Goal: Task Accomplishment & Management: Manage account settings

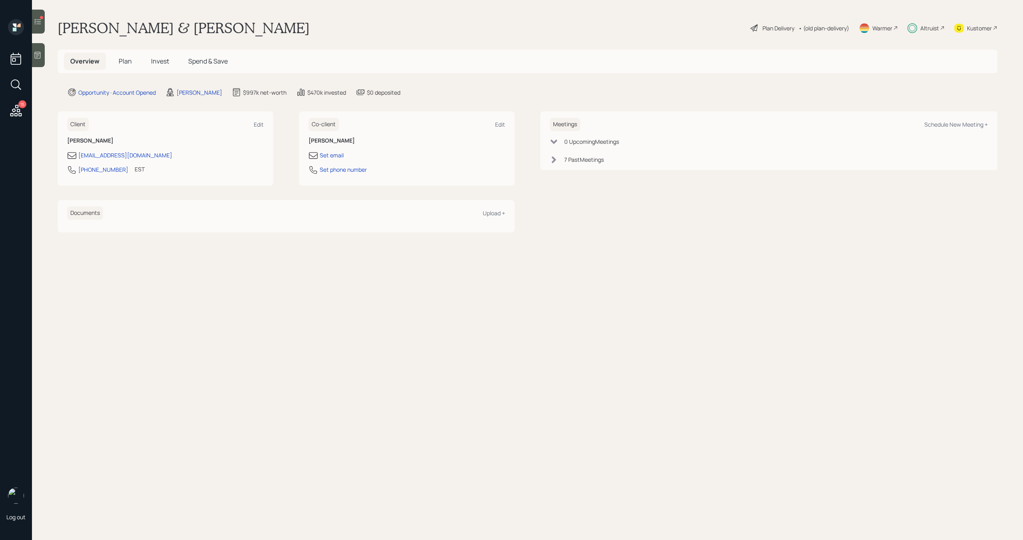
click at [40, 24] on icon at bounding box center [38, 22] width 8 height 8
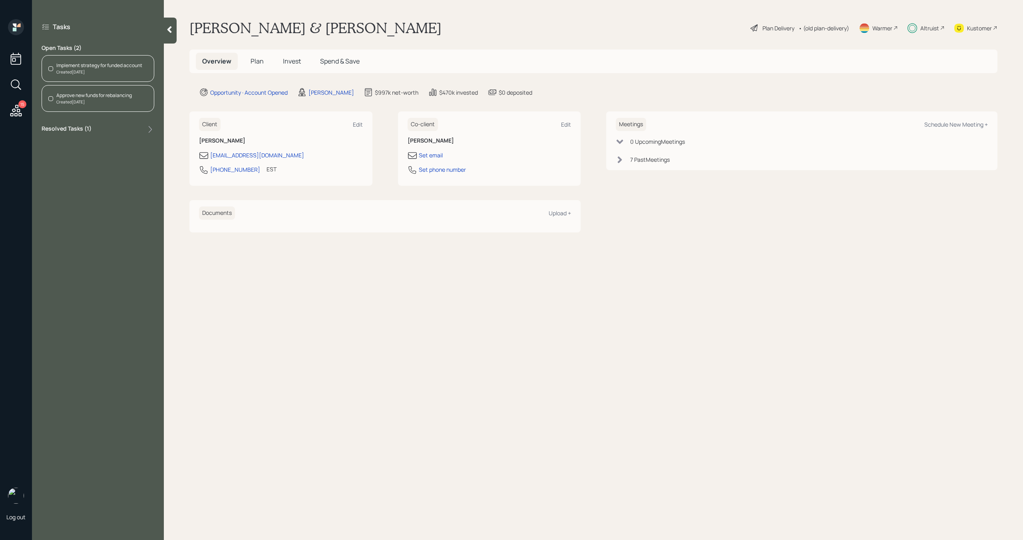
click at [123, 67] on div "Implement strategy for funded account" at bounding box center [99, 65] width 86 height 7
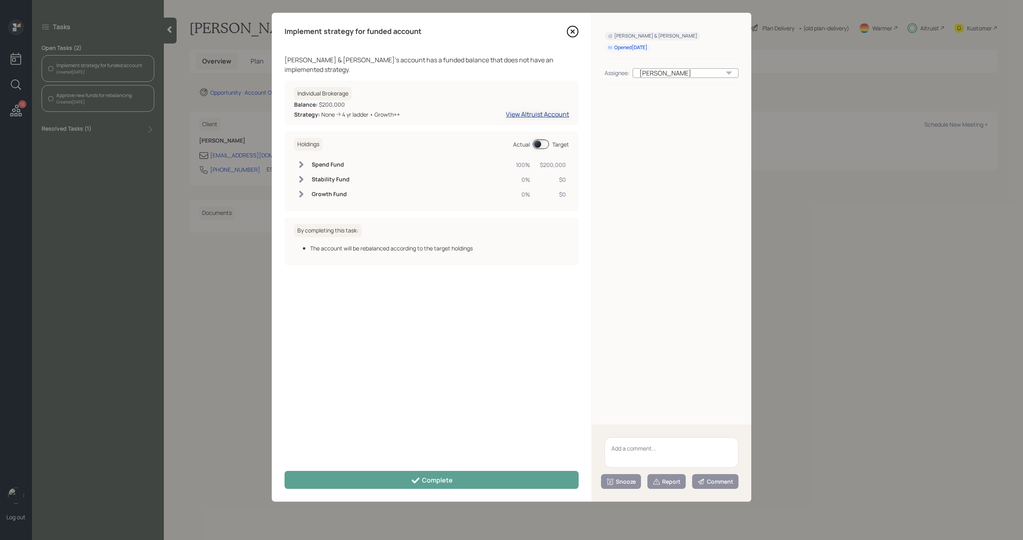
click at [545, 114] on div "View Altruist Account" at bounding box center [537, 114] width 63 height 9
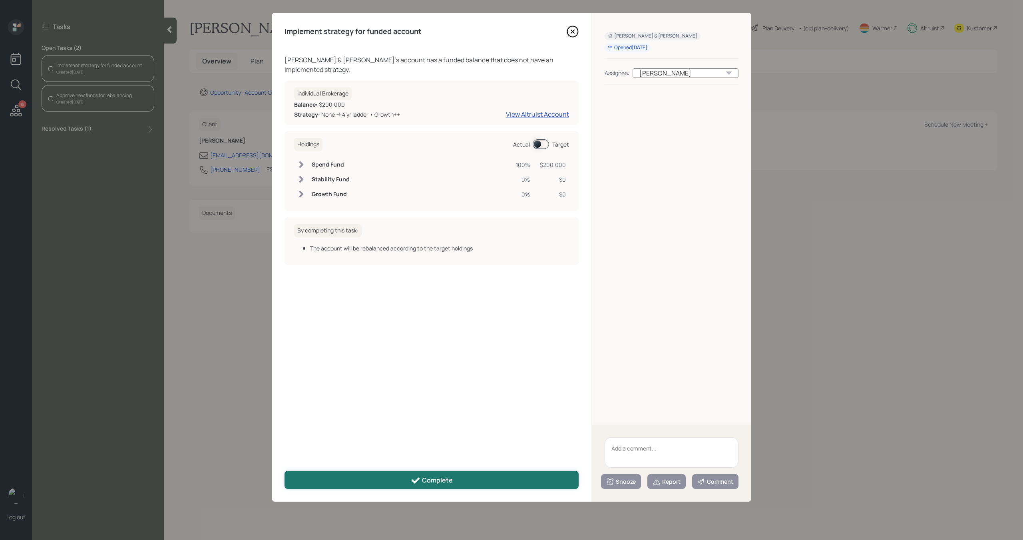
click at [442, 483] on div "Complete" at bounding box center [432, 481] width 42 height 10
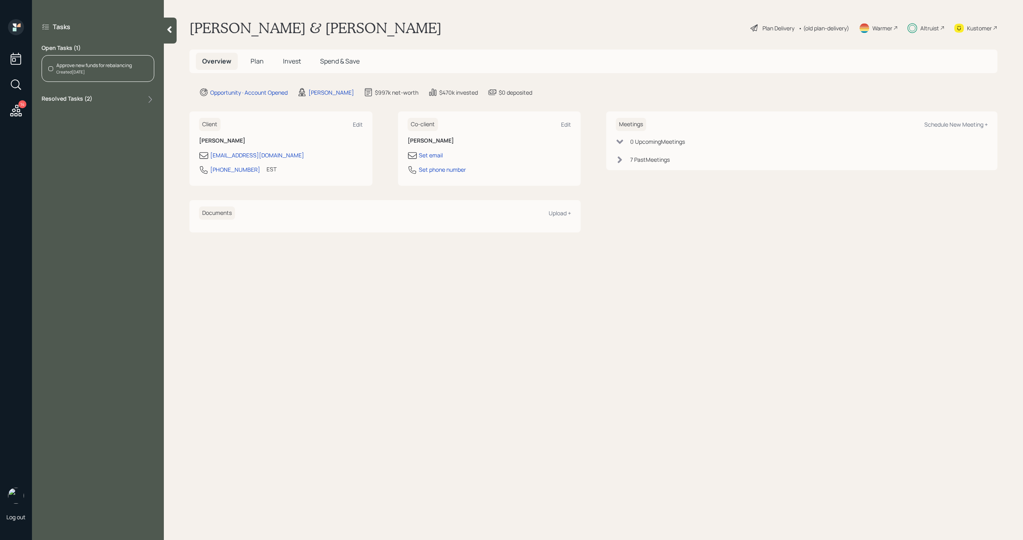
click at [294, 63] on span "Invest" at bounding box center [292, 61] width 18 height 9
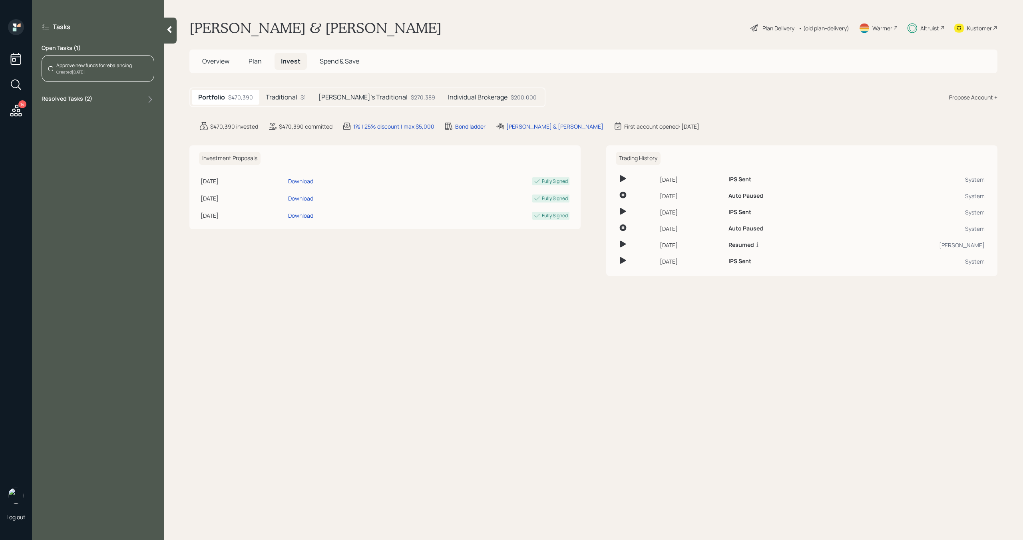
click at [296, 102] on div "Traditional $1" at bounding box center [285, 97] width 53 height 15
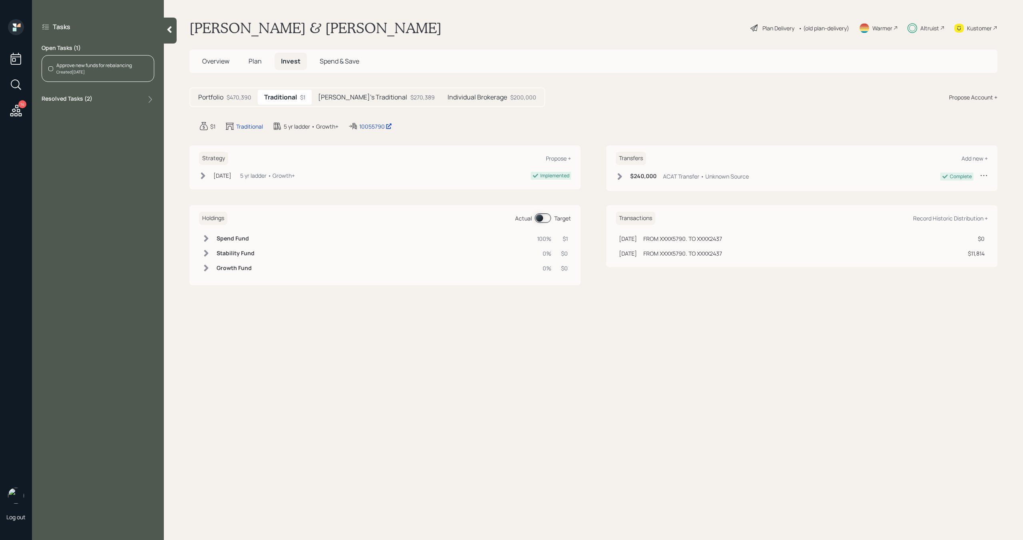
click at [458, 101] on h5 "Individual Brokerage" at bounding box center [478, 98] width 60 height 8
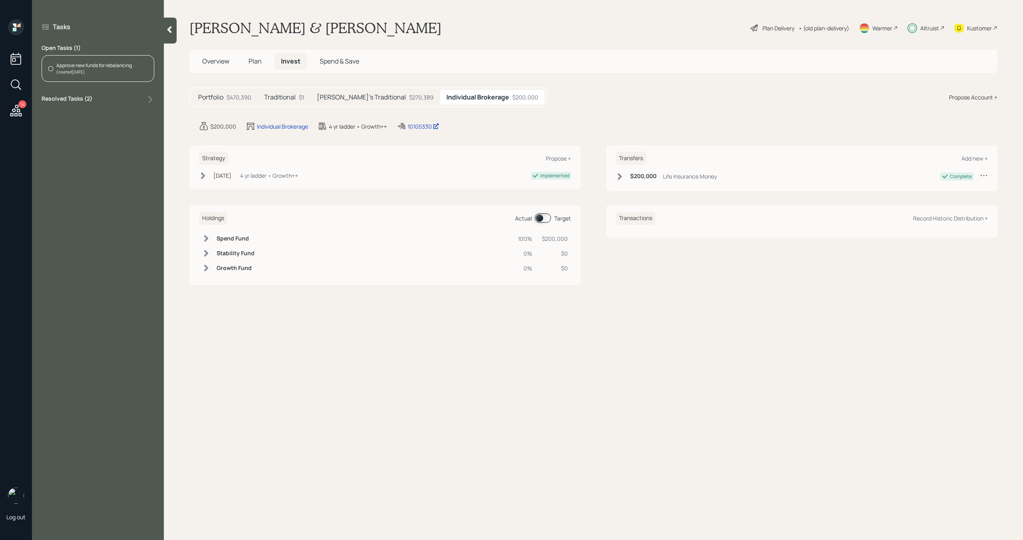
click at [117, 69] on div "Created Today" at bounding box center [94, 72] width 76 height 6
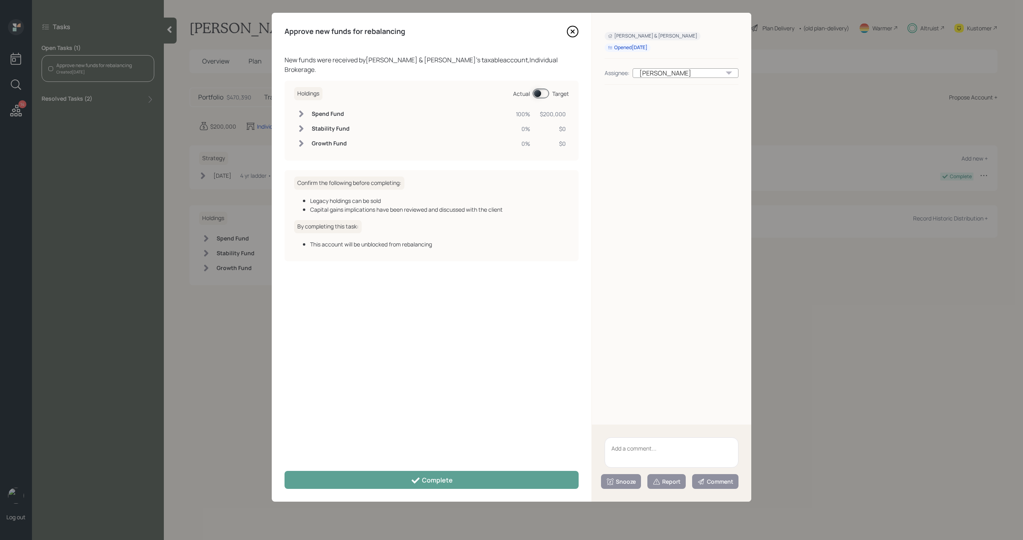
click at [536, 89] on span at bounding box center [541, 94] width 16 height 10
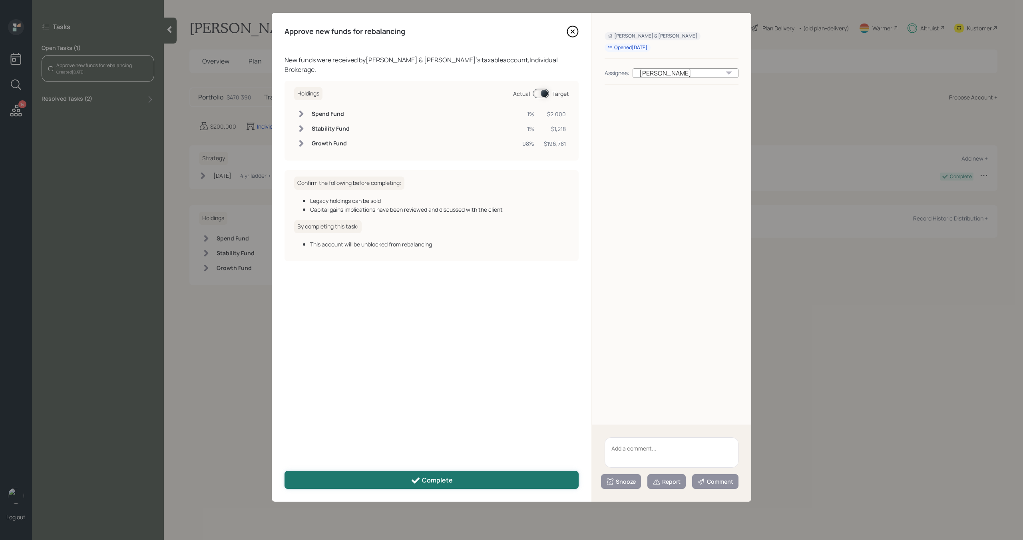
click at [428, 484] on div "Complete" at bounding box center [432, 481] width 42 height 10
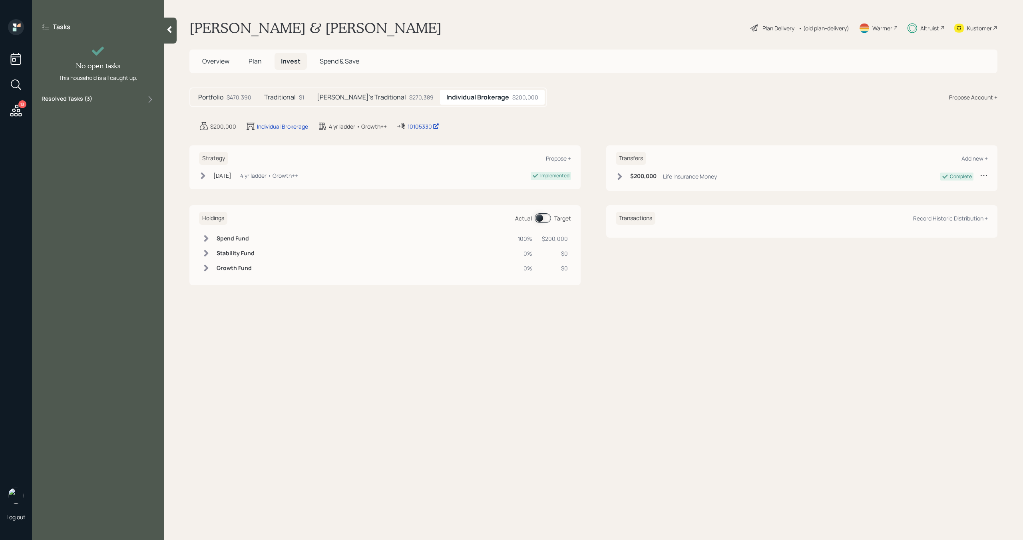
click at [175, 33] on div at bounding box center [170, 31] width 13 height 26
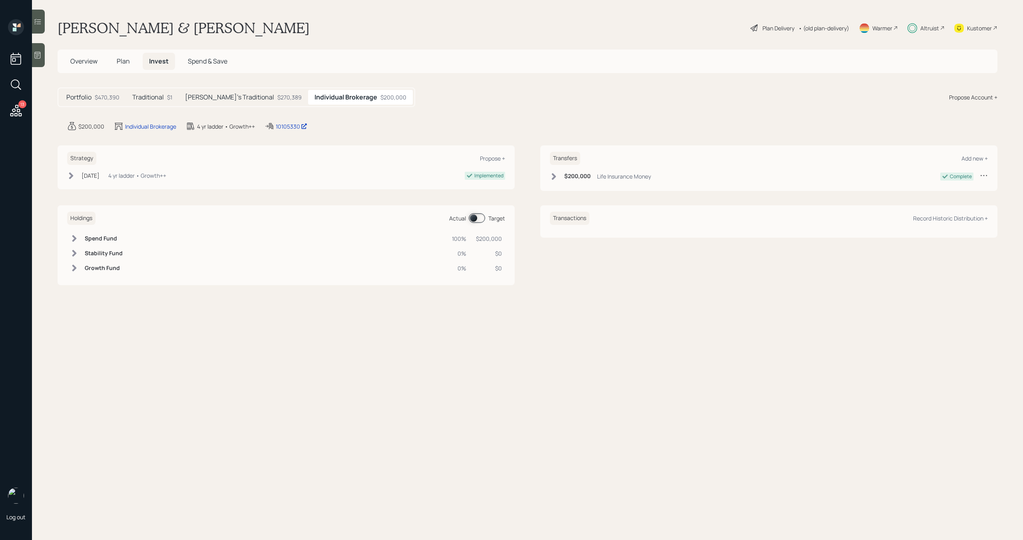
click at [18, 112] on icon at bounding box center [16, 111] width 12 height 12
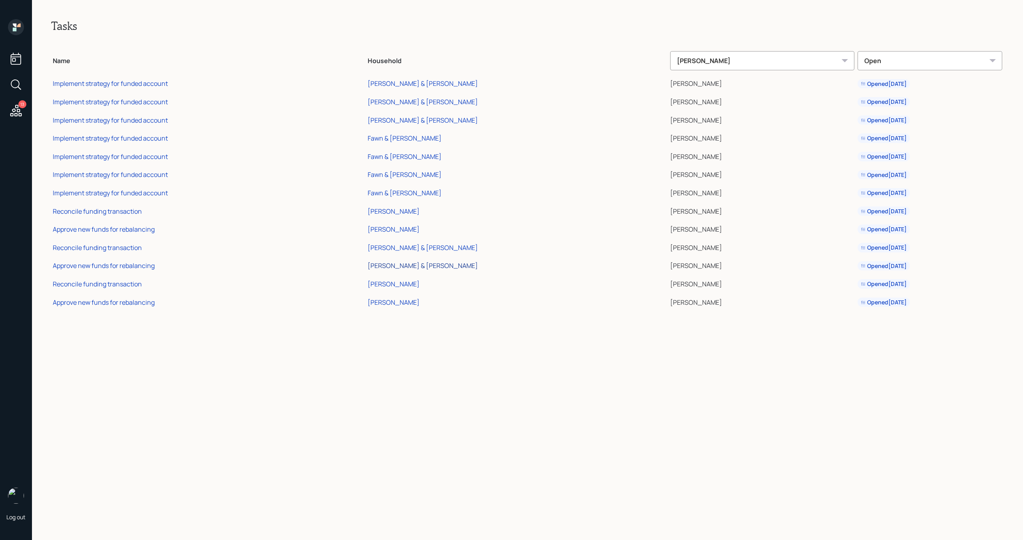
click at [442, 267] on div "Robert & Tami Milburn" at bounding box center [423, 265] width 110 height 9
